Goal: Check status: Check status

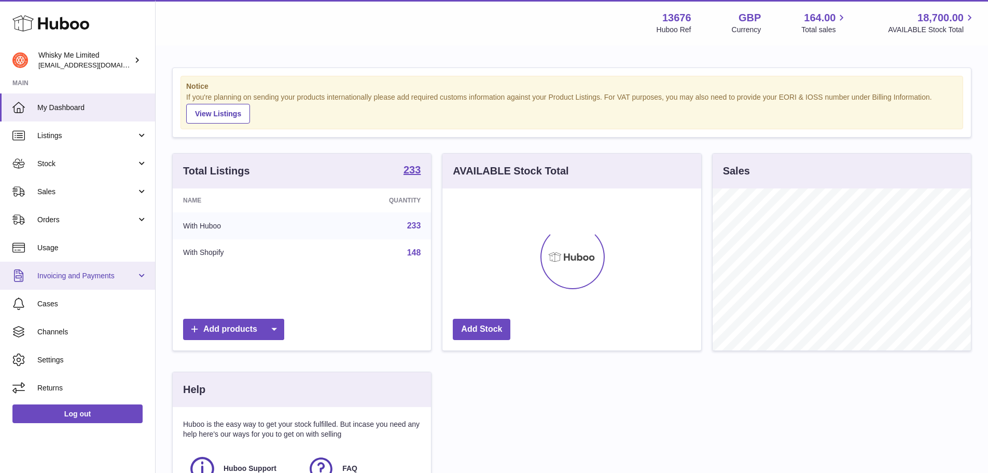
scroll to position [162, 261]
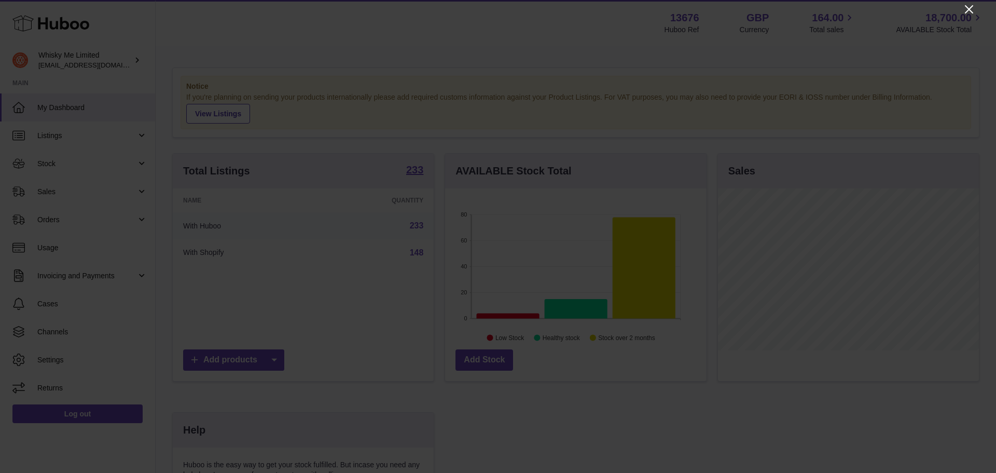
click at [967, 10] on icon "Close" at bounding box center [969, 9] width 12 height 12
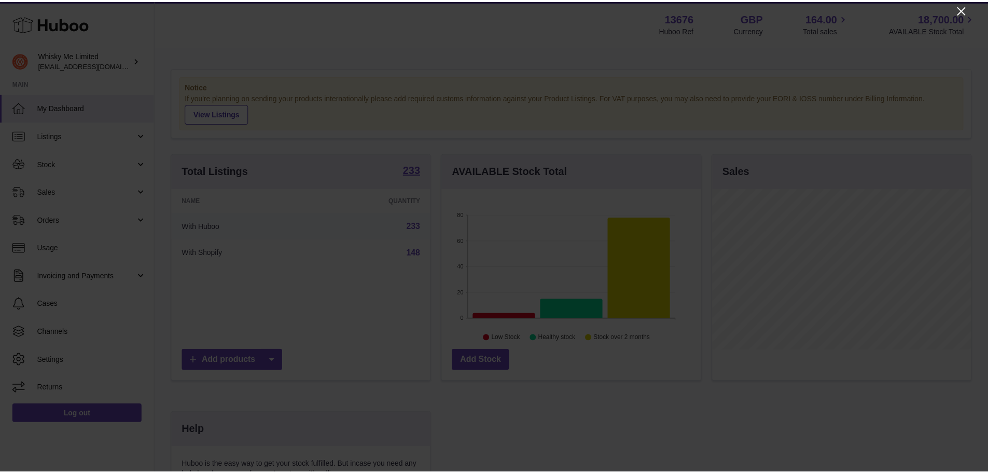
scroll to position [518655, 518559]
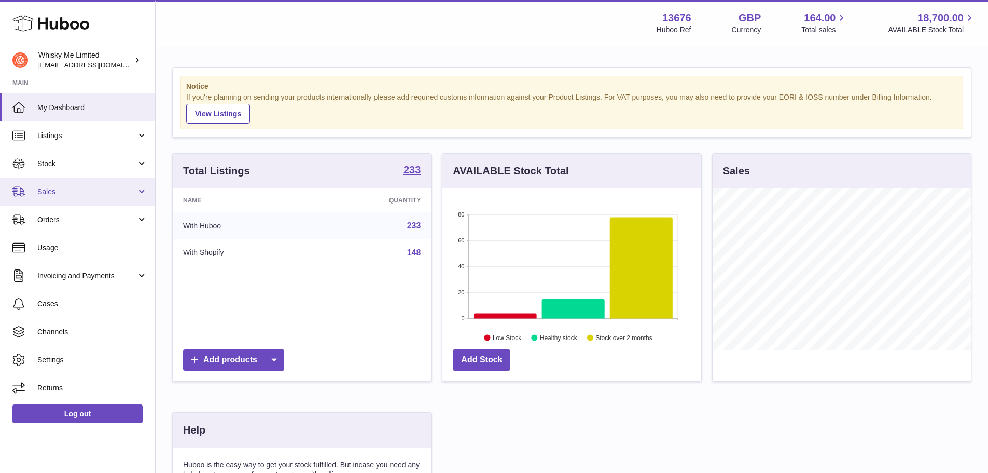
click at [106, 199] on link "Sales" at bounding box center [77, 191] width 155 height 28
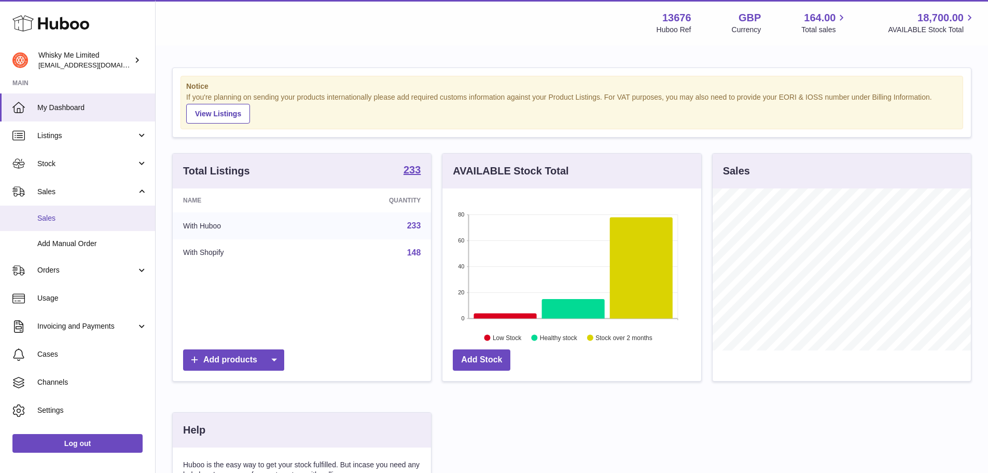
click at [110, 218] on span "Sales" at bounding box center [92, 218] width 110 height 10
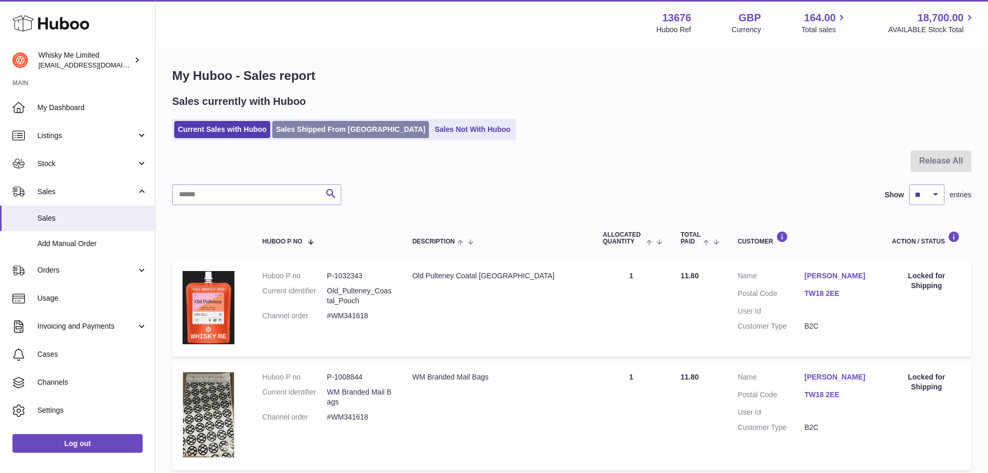
click at [341, 131] on link "Sales Shipped From [GEOGRAPHIC_DATA]" at bounding box center [350, 129] width 157 height 17
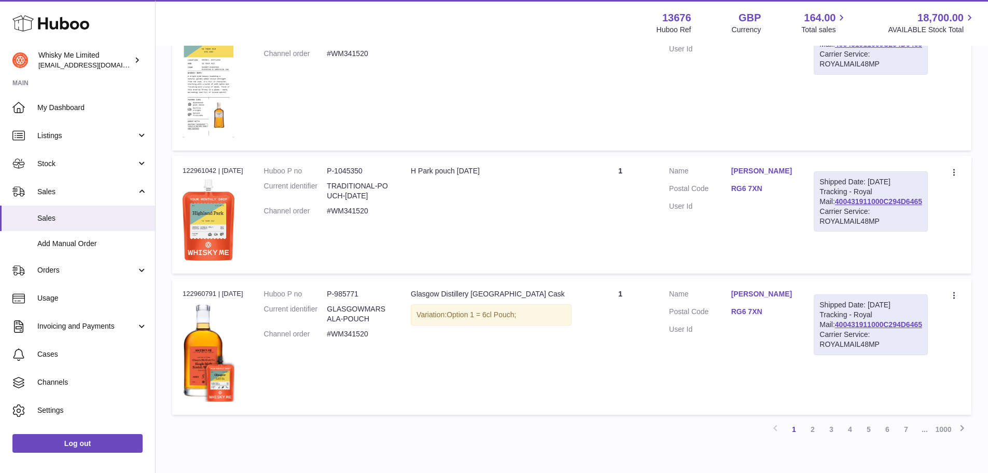
scroll to position [1163, 0]
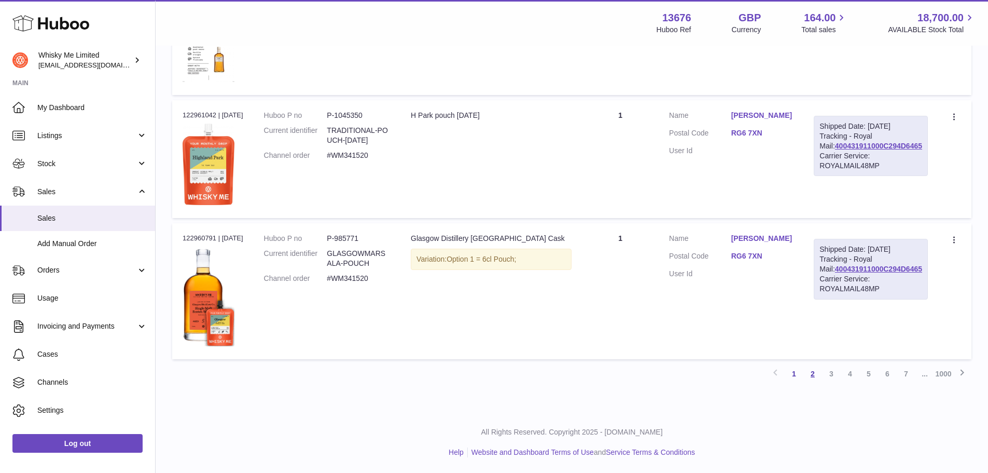
click at [808, 371] on link "2" at bounding box center [813, 373] width 19 height 19
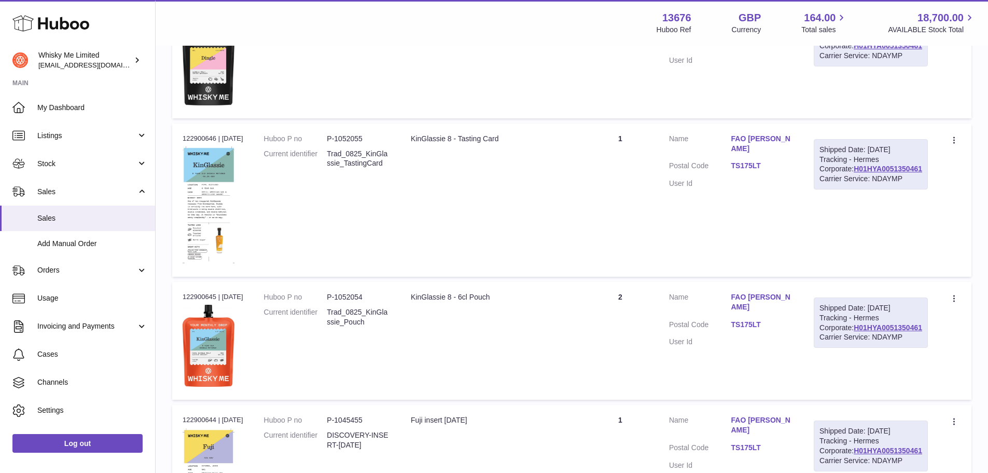
scroll to position [961, 0]
click at [895, 191] on div "Shipped Date: 16th Aug 2025 Tracking - Hermes Corporate: H01HYA0051350461 Carri…" at bounding box center [871, 166] width 114 height 51
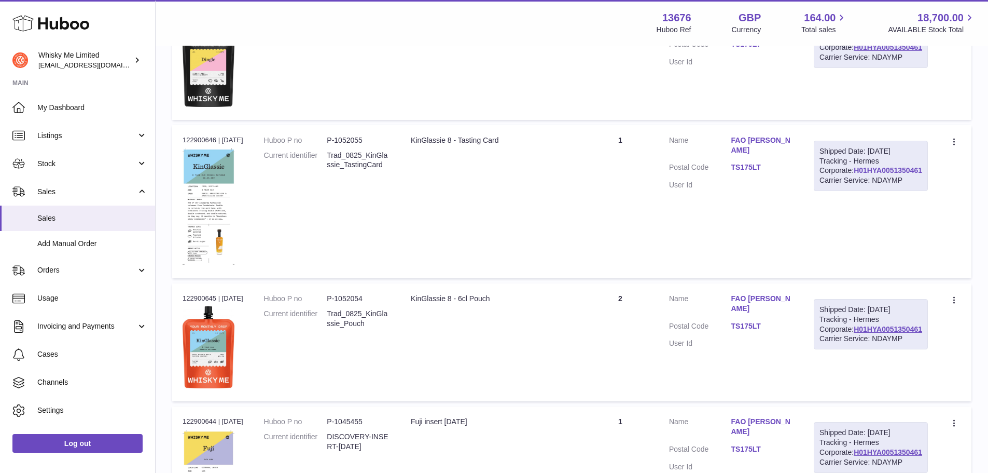
click at [898, 174] on link "H01HYA0051350461" at bounding box center [888, 170] width 68 height 8
